Goal: Communication & Community: Ask a question

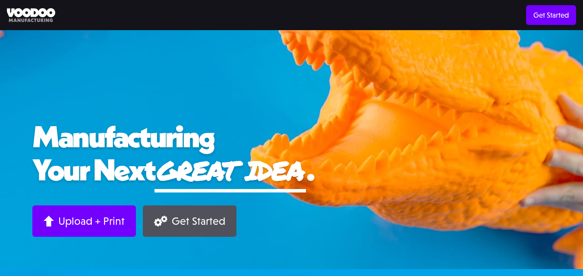
scroll to position [86, 0]
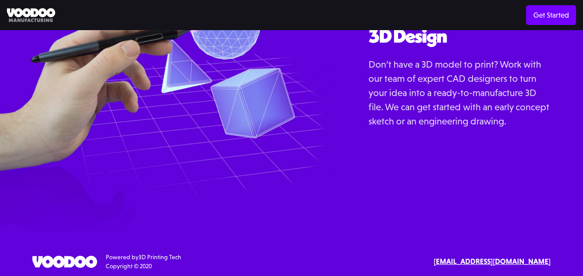
scroll to position [972, 0]
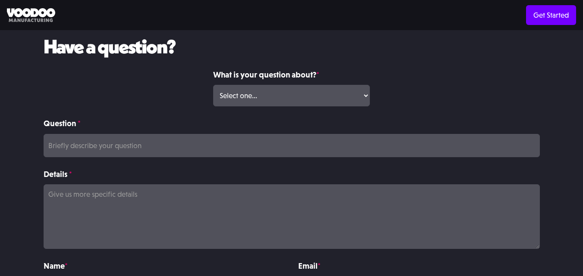
scroll to position [129, 0]
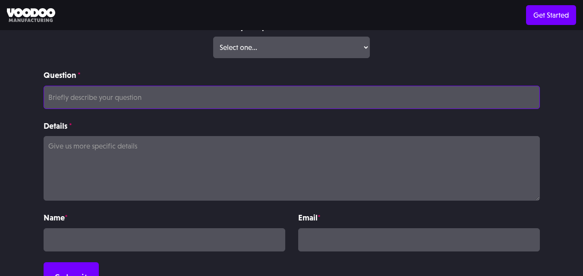
drag, startPoint x: 69, startPoint y: 93, endPoint x: 73, endPoint y: 95, distance: 4.8
click at [70, 93] on input "Question *" at bounding box center [292, 97] width 496 height 23
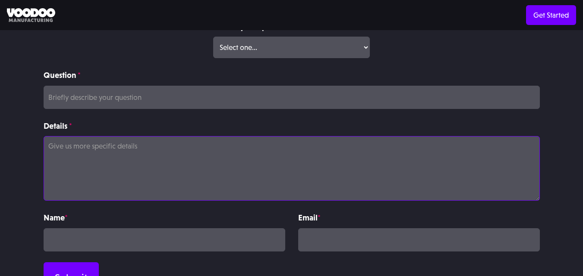
drag, startPoint x: 84, startPoint y: 174, endPoint x: 95, endPoint y: 173, distance: 11.7
click at [84, 174] on textarea "Details *" at bounding box center [292, 168] width 496 height 65
paste textarea "Hi , I hope you're doing well. I’m reaching out because search is changing fast…"
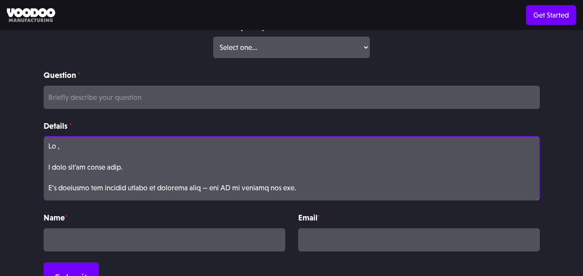
scroll to position [317, 0]
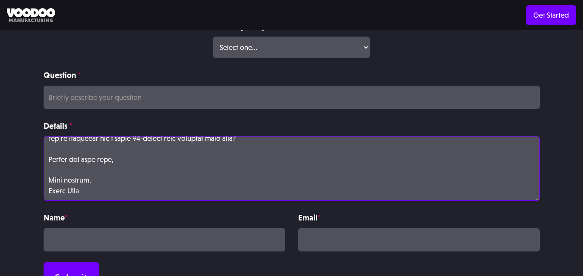
type textarea "Hi , I hope you're doing well. I’m reaching out because search is changing fast…"
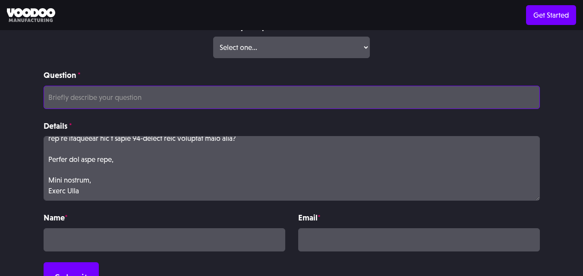
click at [76, 97] on input "Question *" at bounding box center [292, 97] width 496 height 23
paste input "Optimize Now for Voice & AI Search Visibility"
type input "Optimize Now for Voice & AI Search Visibility"
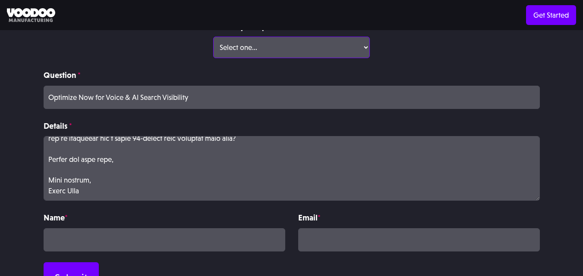
click at [257, 58] on select "Select one... Volume Print Order Direct Print Order Press/Media Inquiry Other" at bounding box center [291, 48] width 157 height 22
select select "Other"
click at [213, 37] on select "Select one... Volume Print Order Direct Print Order Press/Media Inquiry Other" at bounding box center [291, 48] width 157 height 22
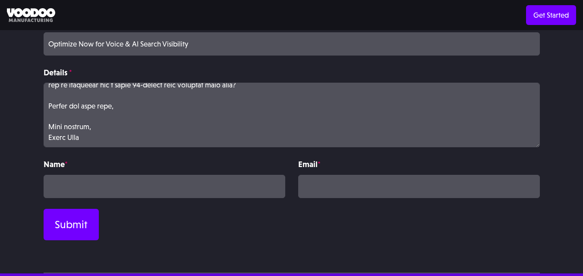
scroll to position [216, 0]
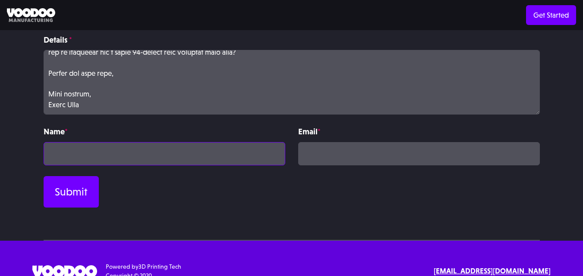
drag, startPoint x: 90, startPoint y: 155, endPoint x: 124, endPoint y: 166, distance: 35.6
click at [90, 155] on input "Contact Form" at bounding box center [164, 153] width 241 height 23
type input "Amara Katz"
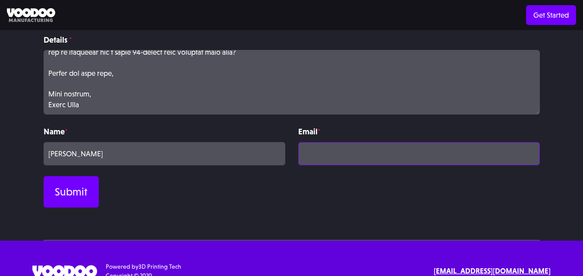
type input "amara5000katz@gmail.com"
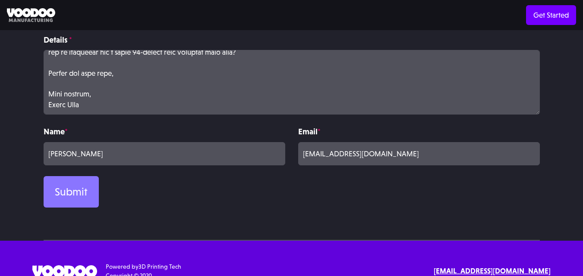
click at [48, 196] on input "Submit" at bounding box center [71, 191] width 55 height 31
type input "Please wait..."
